Goal: Task Accomplishment & Management: Use online tool/utility

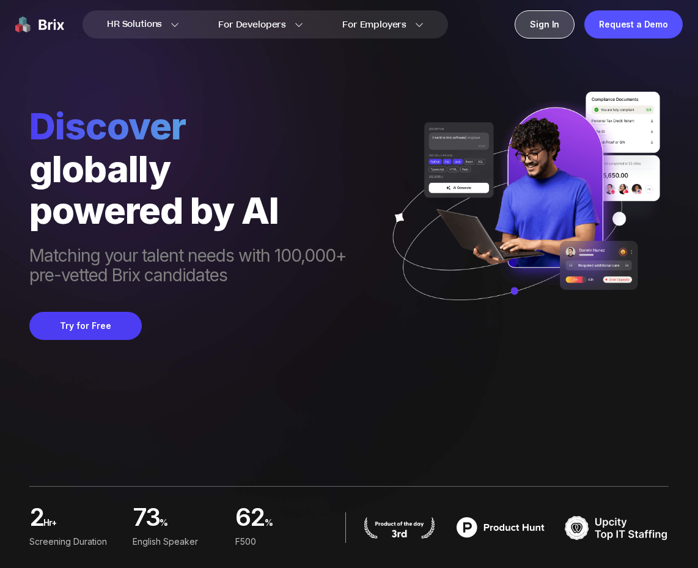
click at [563, 27] on div "Sign In" at bounding box center [545, 24] width 60 height 28
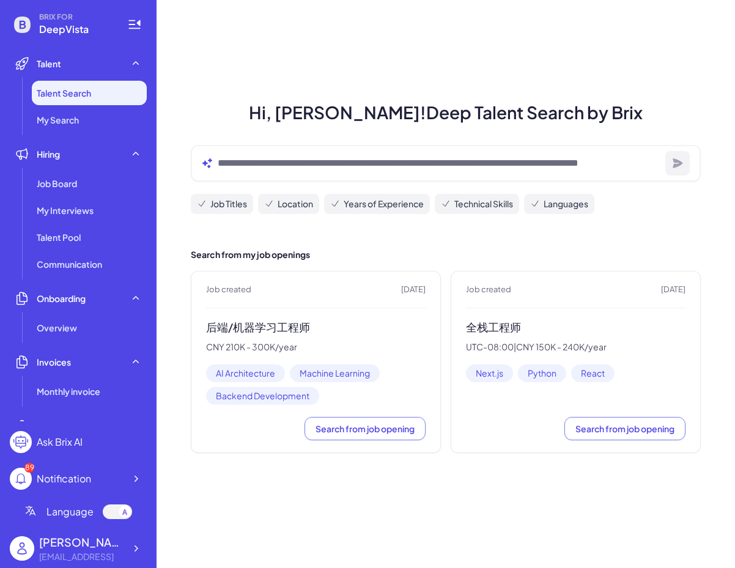
click at [522, 330] on h3 "全栈工程师" at bounding box center [576, 328] width 220 height 14
click at [509, 328] on h3 "全栈工程师" at bounding box center [576, 328] width 220 height 14
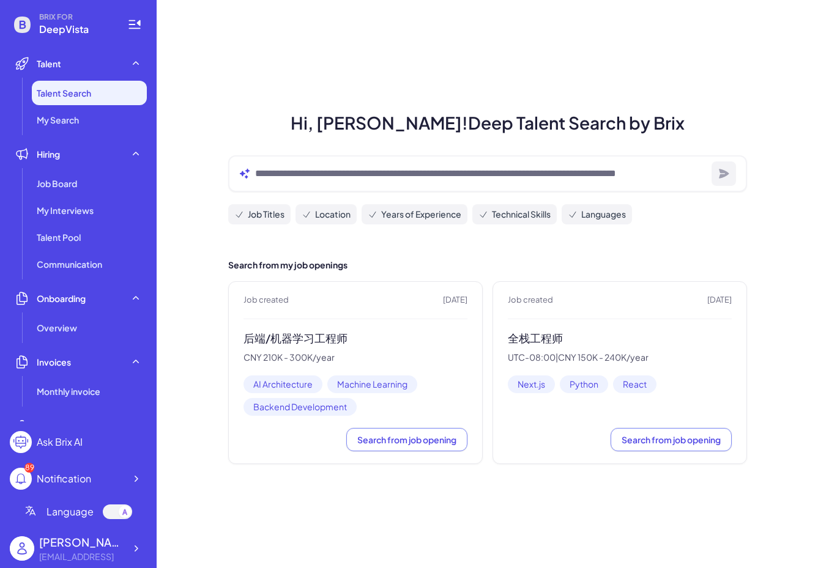
click at [510, 338] on h3 "全栈工程师" at bounding box center [620, 339] width 224 height 14
click at [306, 334] on h3 "后端/机器学习工程师" at bounding box center [355, 339] width 224 height 14
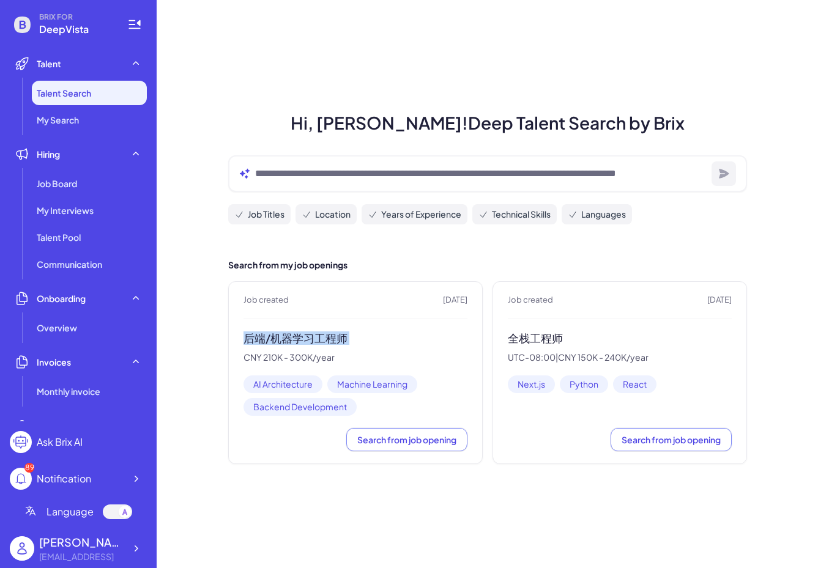
click at [306, 334] on h3 "后端/机器学习工程师" at bounding box center [355, 339] width 224 height 14
click at [522, 346] on div "全栈工程师 UTC-08:00 | CNY 150K - 240K/year" at bounding box center [620, 348] width 224 height 32
click at [283, 329] on div "Job created [DATE] 后端/机器学习工程师 CNY 210K - 300K/year AI Architecture Machine Lear…" at bounding box center [355, 372] width 254 height 183
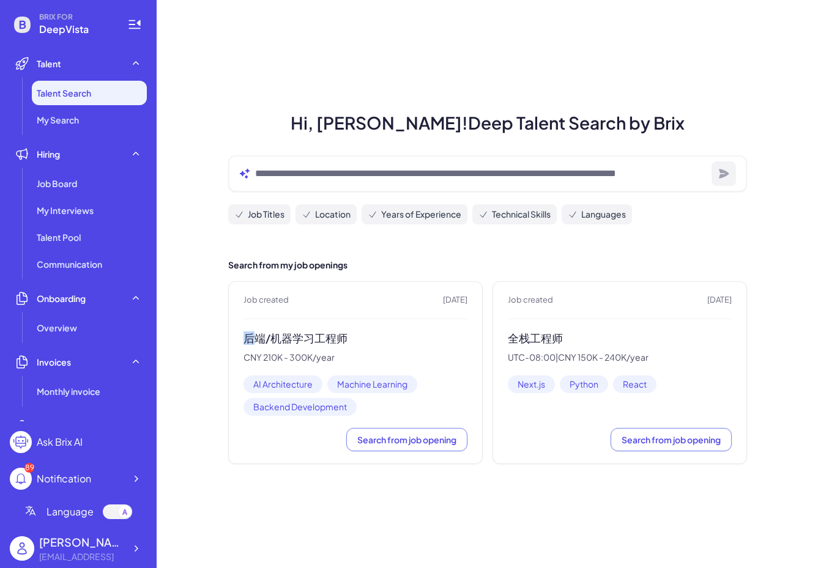
click at [283, 329] on div "Job created [DATE] 后端/机器学习工程师 CNY 210K - 300K/year AI Architecture Machine Lear…" at bounding box center [355, 372] width 254 height 183
click at [565, 334] on h3 "全栈工程师" at bounding box center [620, 339] width 224 height 14
click at [80, 190] on div "Job Board" at bounding box center [89, 183] width 115 height 24
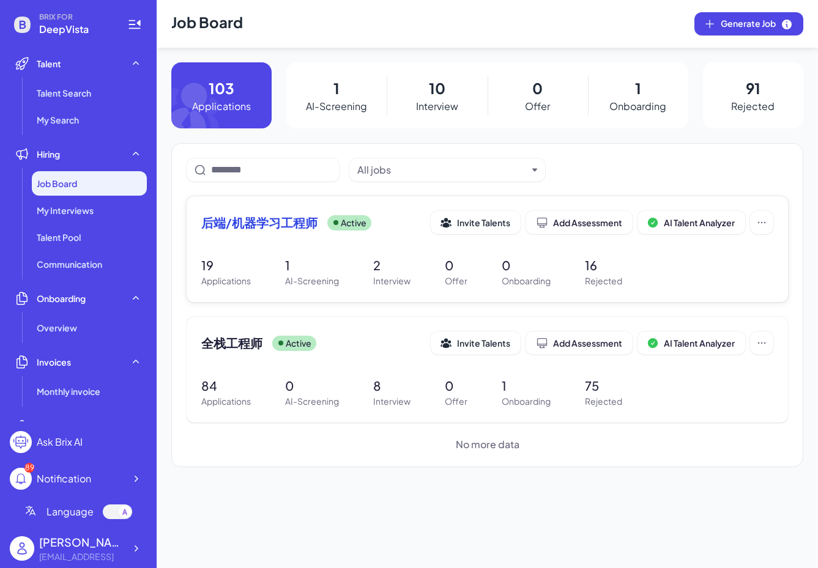
click at [213, 231] on div "后端/机器学习工程师 Active Invite Talents Add Assessment AI Talent Analyzer" at bounding box center [487, 222] width 572 height 23
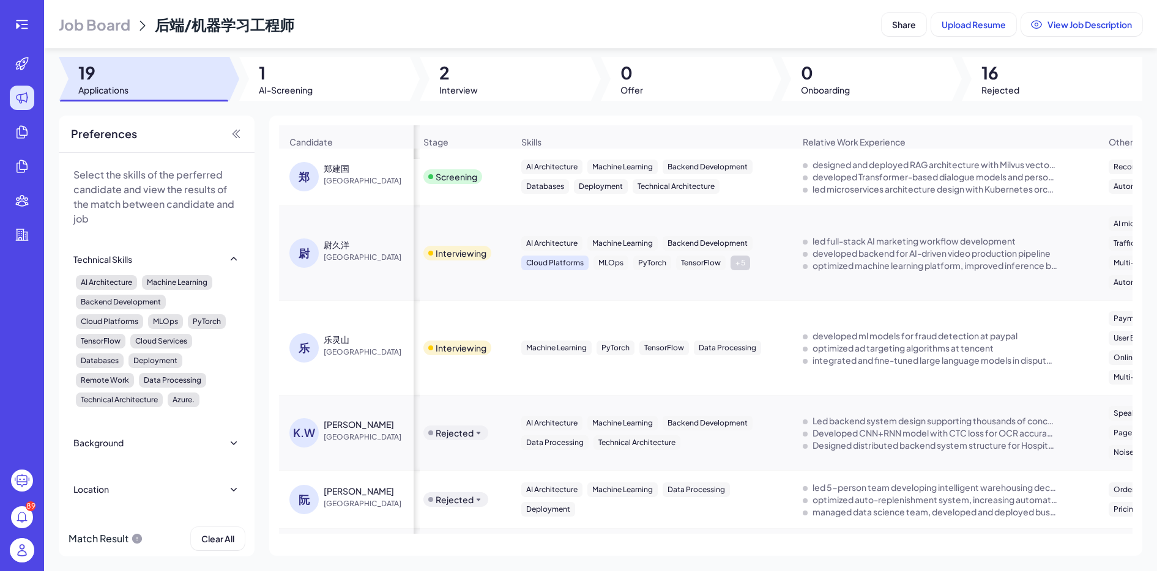
scroll to position [0, 1]
click at [437, 203] on td "Screening" at bounding box center [462, 178] width 98 height 58
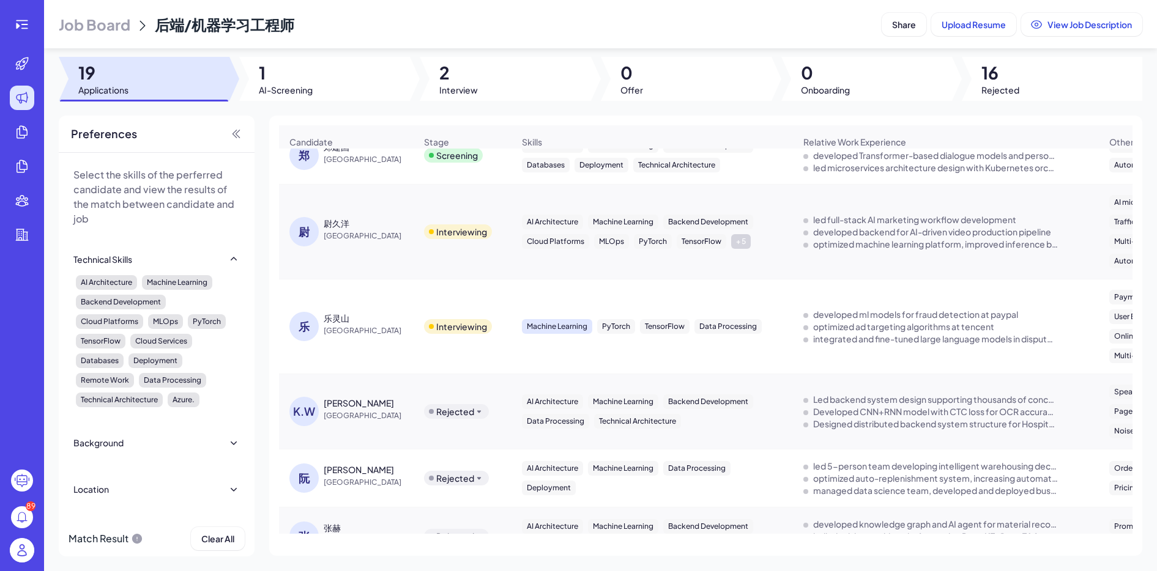
scroll to position [0, 0]
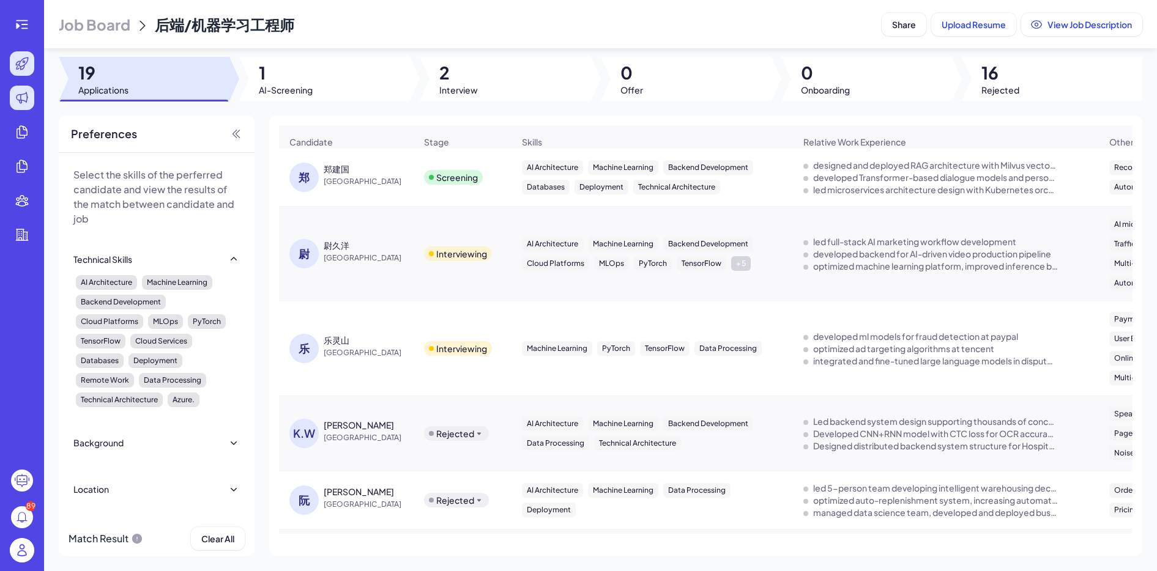
click at [25, 65] on icon at bounding box center [22, 63] width 15 height 15
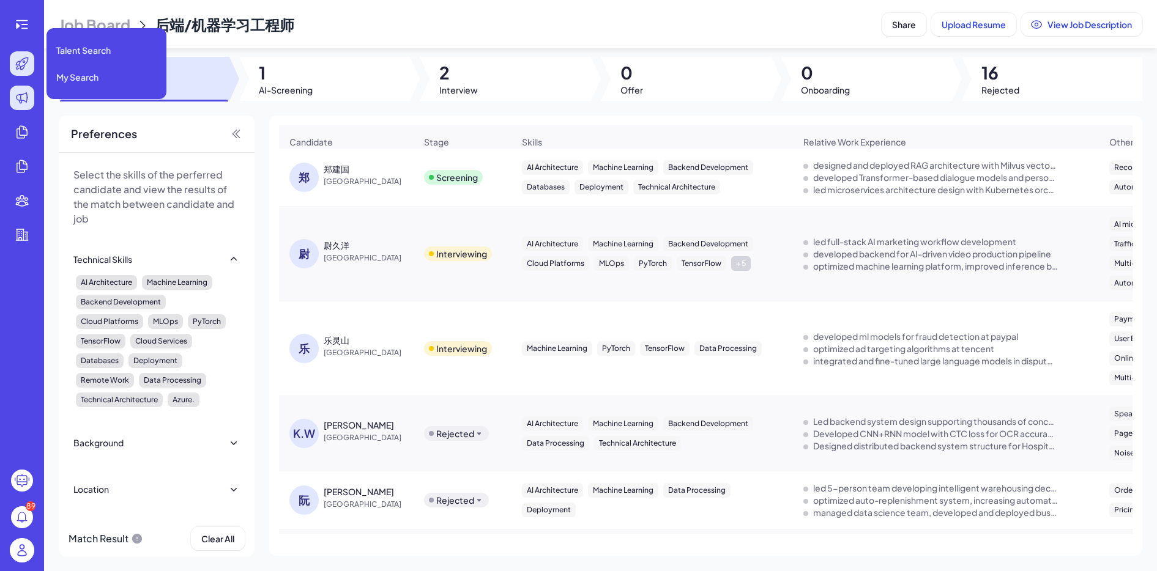
click at [20, 67] on icon at bounding box center [22, 63] width 15 height 15
click at [27, 59] on icon at bounding box center [22, 63] width 12 height 12
click at [19, 61] on icon at bounding box center [22, 63] width 12 height 12
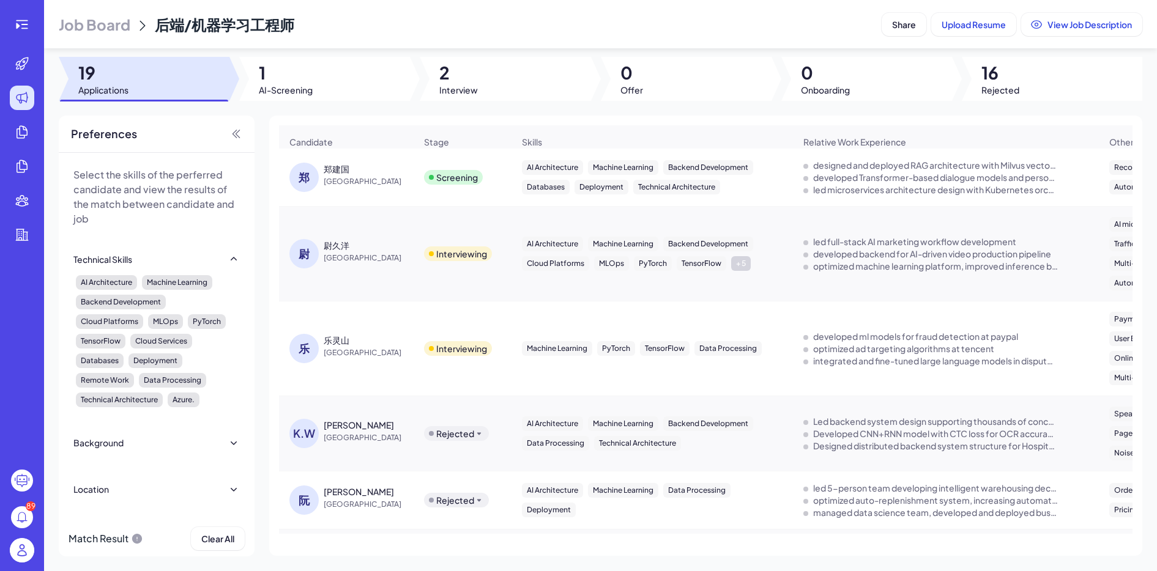
scroll to position [4, 0]
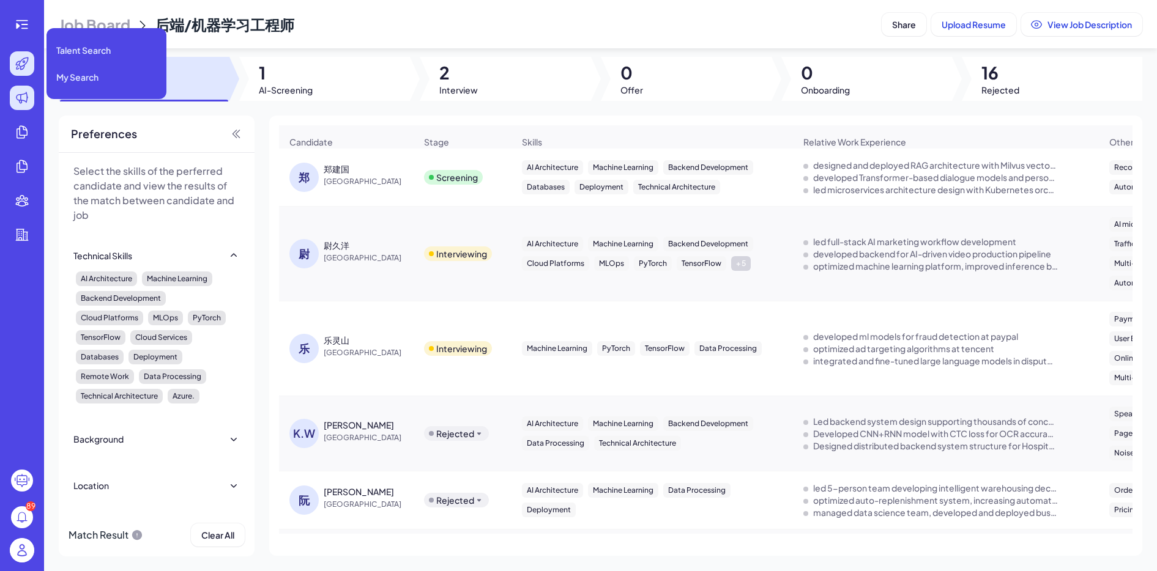
click at [28, 64] on icon at bounding box center [22, 63] width 15 height 15
click at [31, 67] on div at bounding box center [22, 63] width 24 height 24
click at [86, 46] on span "Talent Search" at bounding box center [83, 50] width 54 height 12
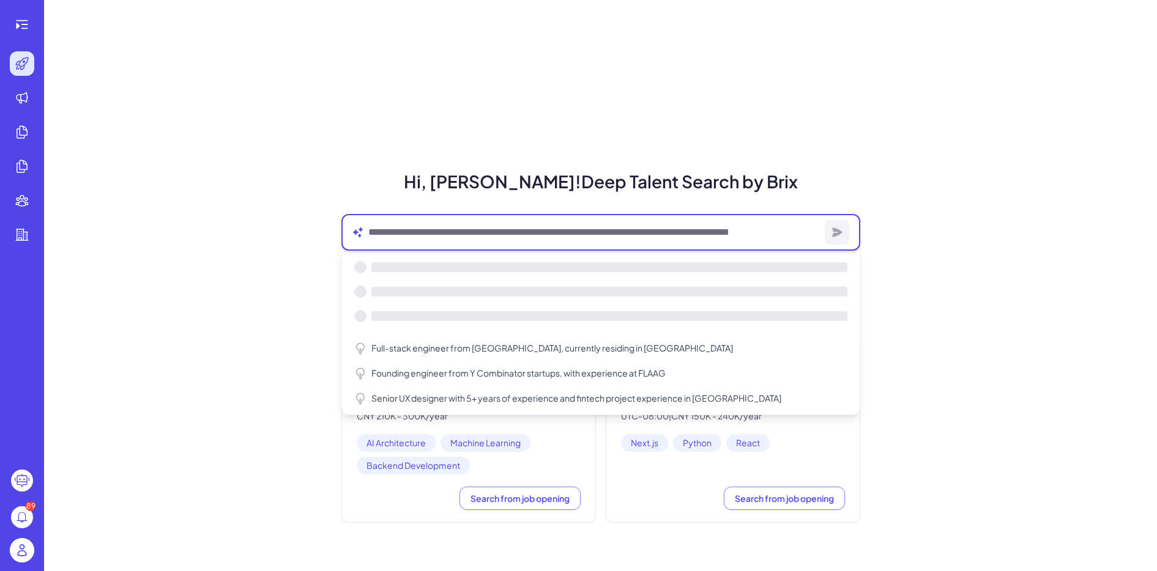
click at [639, 236] on textarea at bounding box center [593, 232] width 451 height 15
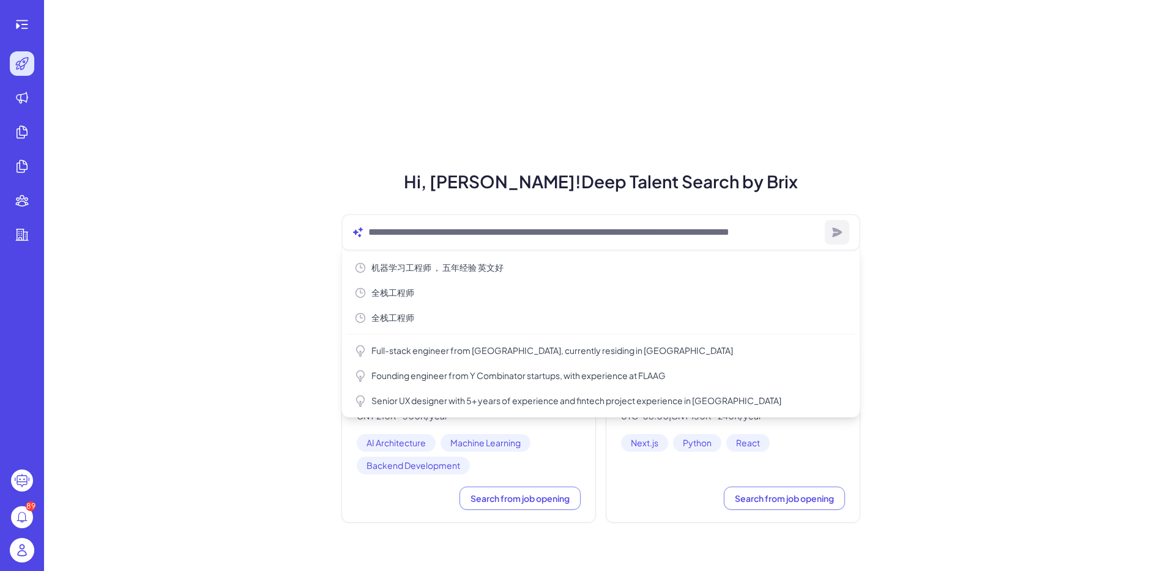
click at [654, 196] on div "Hi, [PERSON_NAME]! Deep Talent Search by Brix 机器学习工程师 ， 五年经验 英文好 全栈工程师 全栈工程师 Fu…" at bounding box center [601, 346] width 548 height 354
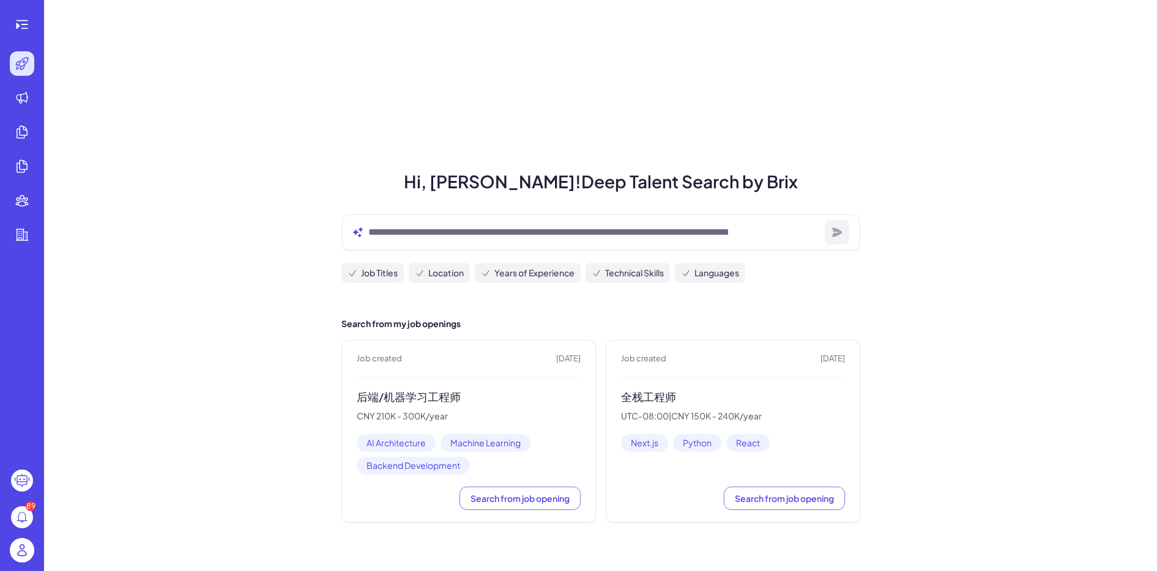
click at [416, 277] on icon at bounding box center [420, 274] width 10 height 10
click at [436, 275] on span "Location" at bounding box center [445, 273] width 35 height 13
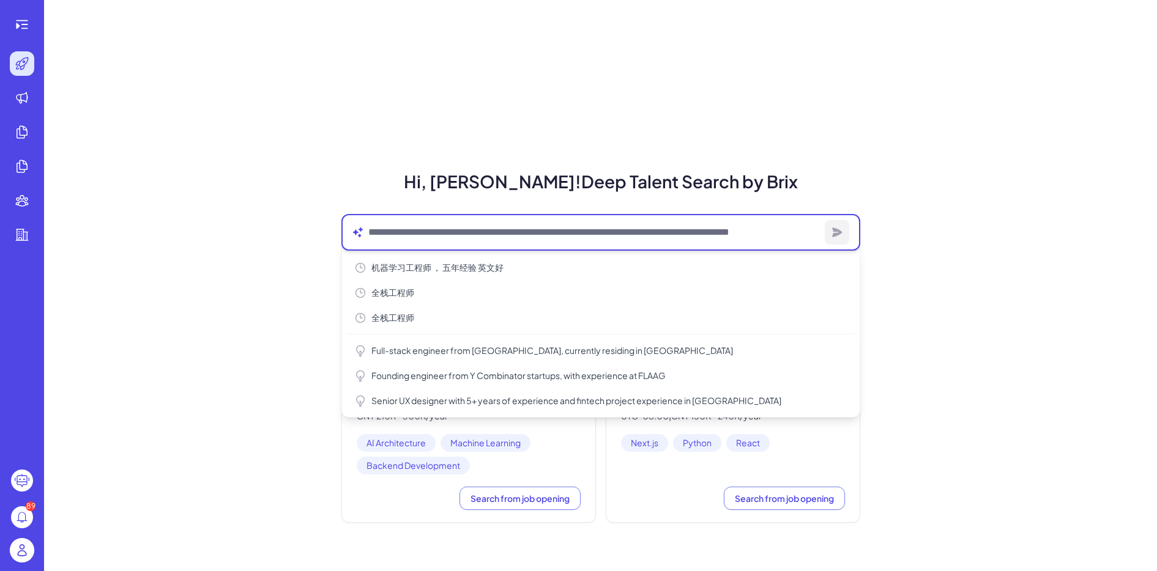
click at [487, 237] on textarea at bounding box center [593, 232] width 451 height 15
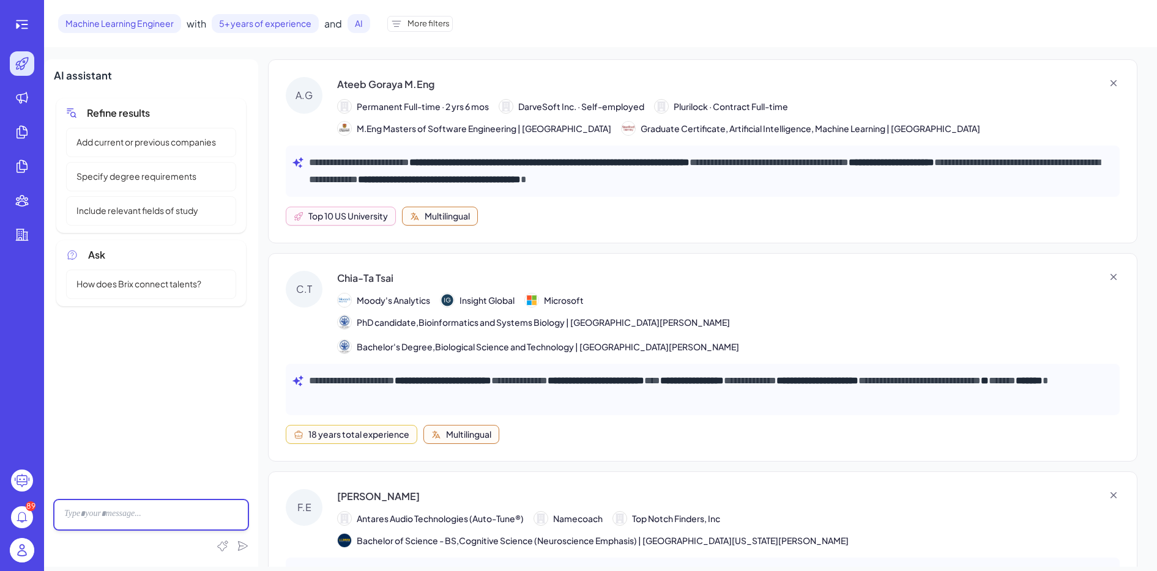
click at [123, 511] on div at bounding box center [151, 515] width 195 height 31
click at [437, 26] on span "More filters" at bounding box center [428, 24] width 42 height 12
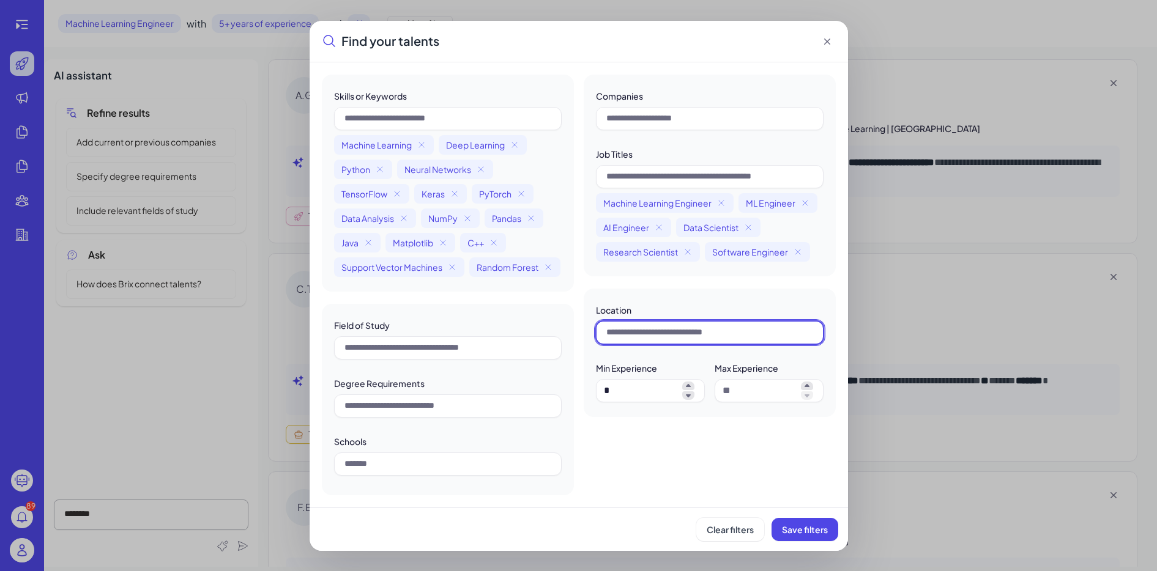
click at [653, 321] on input "text" at bounding box center [710, 332] width 228 height 23
type input "*****"
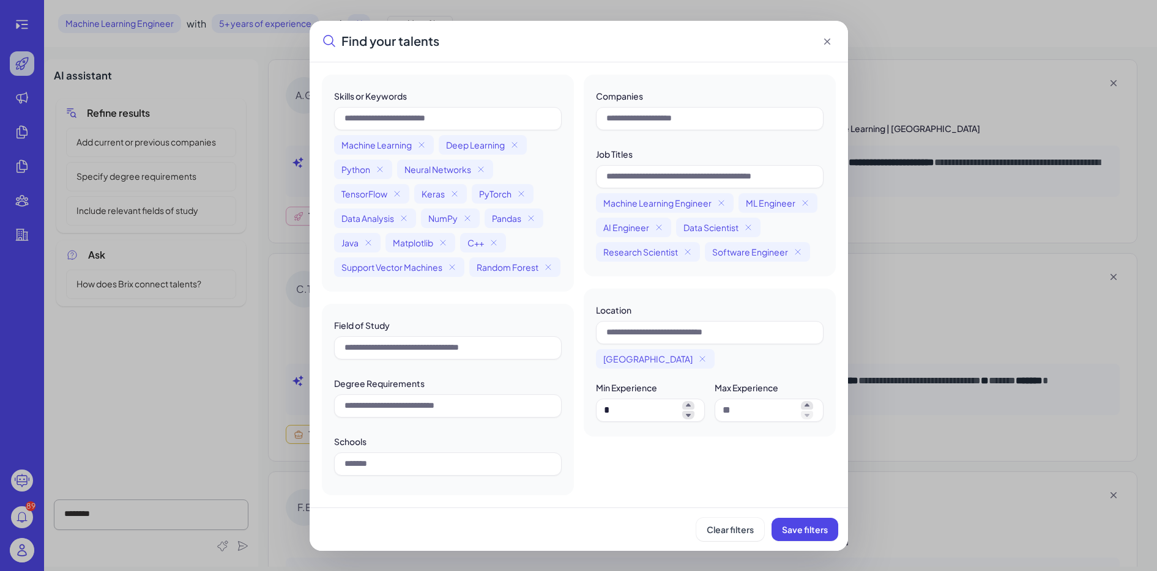
click at [698, 540] on div "Clear filters Save filters" at bounding box center [578, 529] width 538 height 43
click at [698, 535] on span "Save filters" at bounding box center [805, 529] width 46 height 11
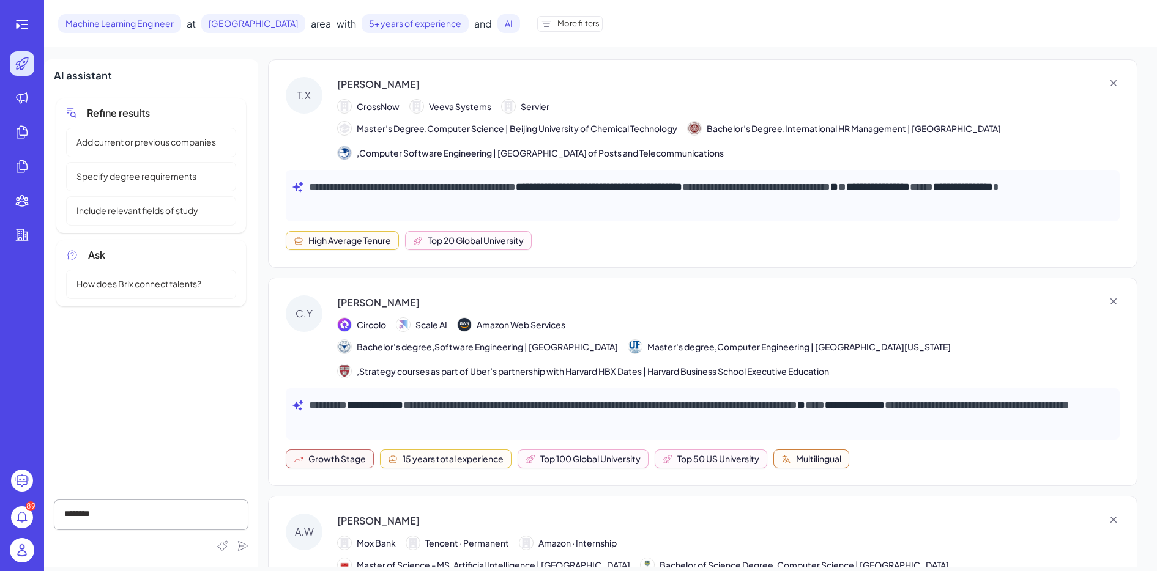
click at [357, 84] on div "[PERSON_NAME]" at bounding box center [378, 84] width 83 height 15
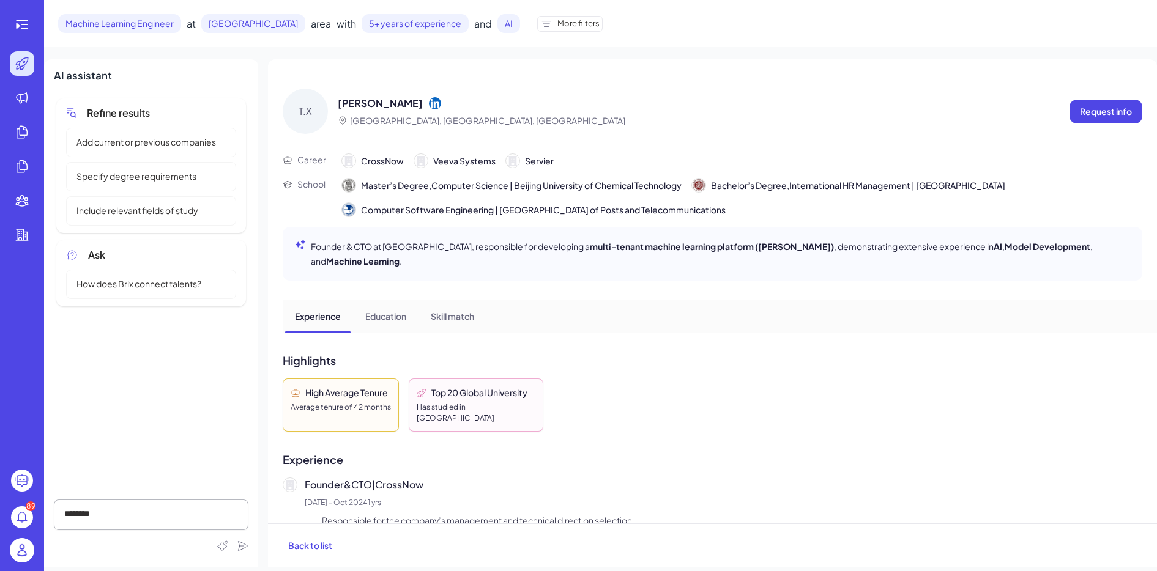
click at [429, 104] on icon at bounding box center [435, 103] width 12 height 12
click at [557, 23] on span "More filters" at bounding box center [578, 24] width 42 height 12
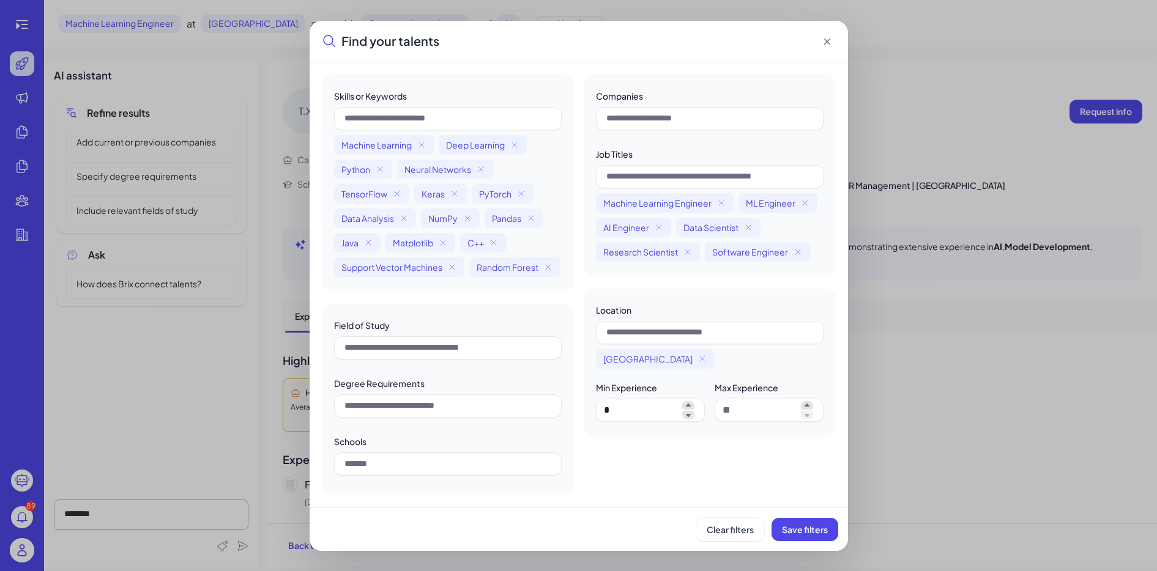
click at [698, 24] on div "Find your talents" at bounding box center [578, 42] width 538 height 42
click at [698, 39] on icon at bounding box center [826, 42] width 6 height 6
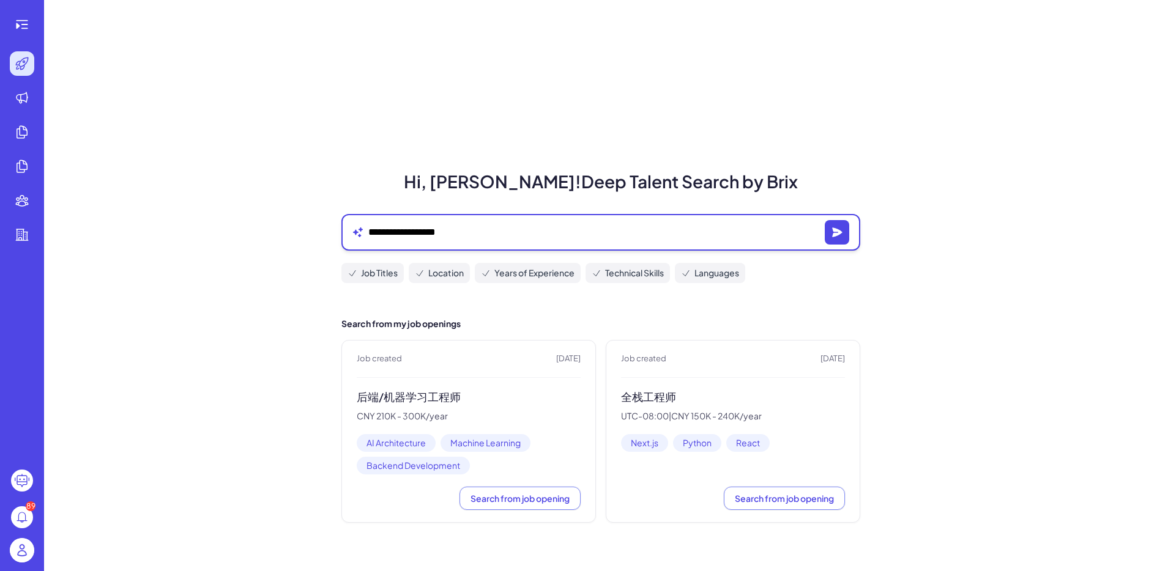
click at [528, 236] on textarea "**********" at bounding box center [593, 232] width 451 height 15
click at [479, 232] on textarea "**********" at bounding box center [593, 232] width 451 height 15
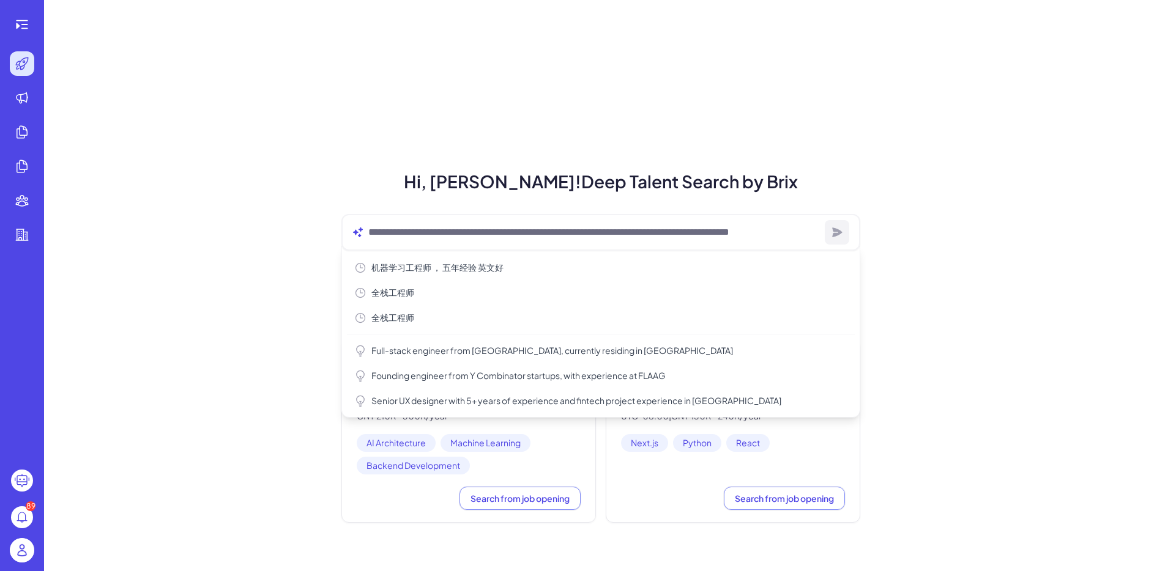
click at [282, 330] on div "Hi, [PERSON_NAME]! Deep Talent Search by Brix 机器学习工程师 ， 五年经验 英文好 全栈工程师 全栈工程师 Fu…" at bounding box center [600, 285] width 1113 height 571
